Goal: Use online tool/utility: Utilize a website feature to perform a specific function

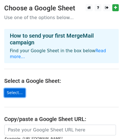
click at [17, 90] on link "Select..." at bounding box center [14, 93] width 21 height 9
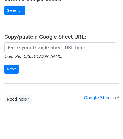
scroll to position [51, 0]
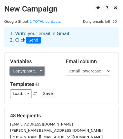
click at [32, 73] on link "Copy/paste..." at bounding box center [27, 71] width 34 height 9
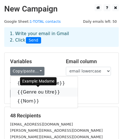
click at [34, 92] on link "{{Genre ou titre}}" at bounding box center [43, 92] width 67 height 9
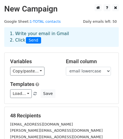
scroll to position [28, 0]
